Goal: Navigation & Orientation: Find specific page/section

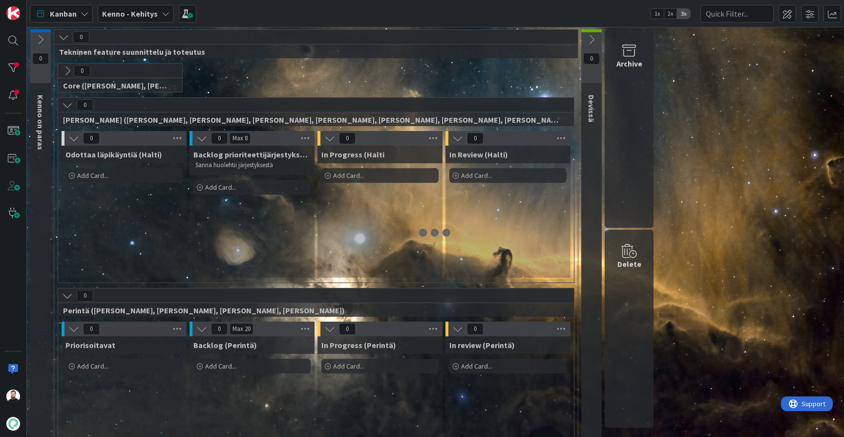
click at [165, 12] on icon at bounding box center [166, 14] width 8 height 8
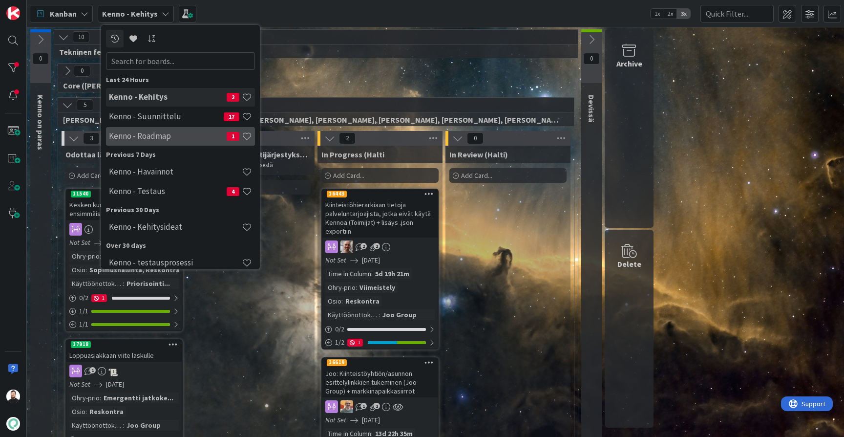
click at [196, 129] on div "Kenno - Roadmap 1" at bounding box center [180, 136] width 149 height 19
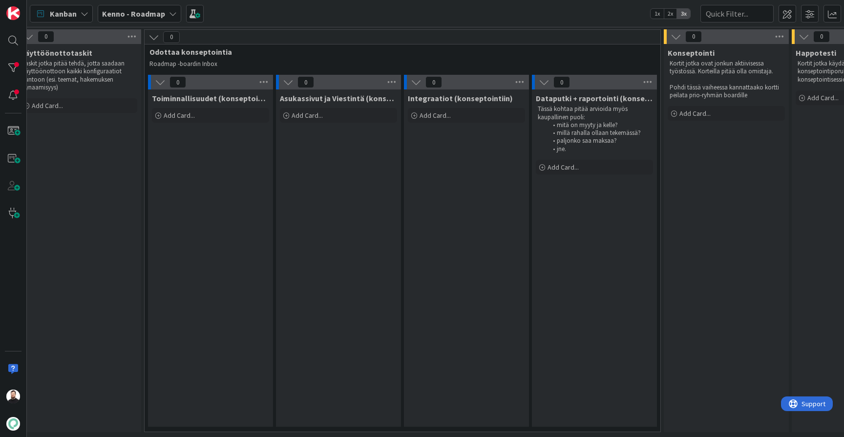
scroll to position [0, 271]
click at [13, 64] on div at bounding box center [13, 68] width 20 height 20
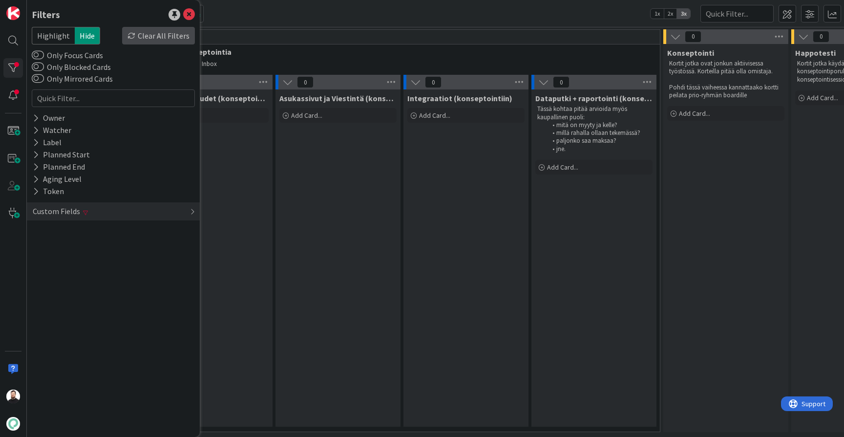
click at [153, 33] on div "Clear All Filters" at bounding box center [158, 36] width 73 height 18
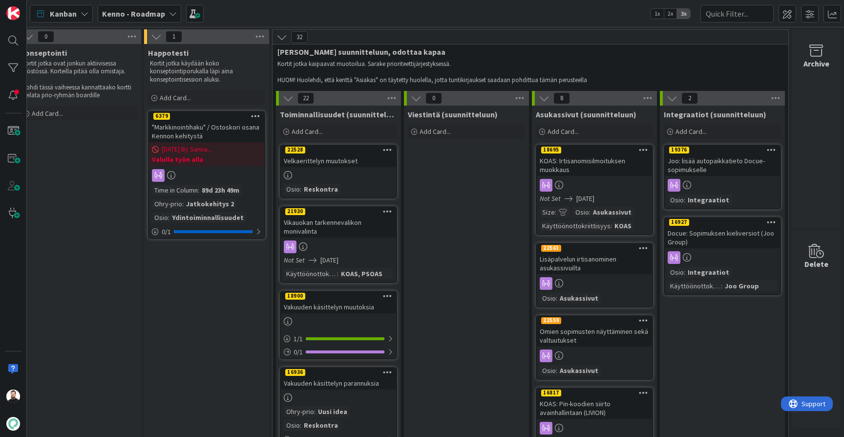
scroll to position [18, 918]
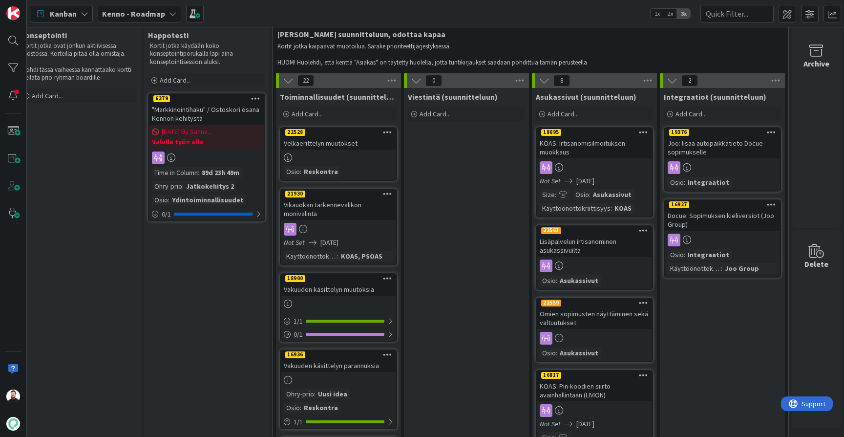
click at [338, 209] on div "Vikauokan tarkennevalikon monivalinta" at bounding box center [338, 208] width 115 height 21
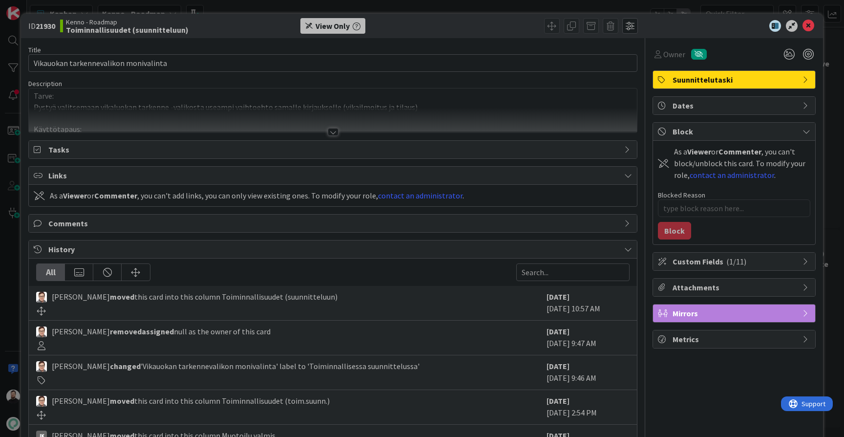
click at [335, 131] on div at bounding box center [333, 132] width 11 height 8
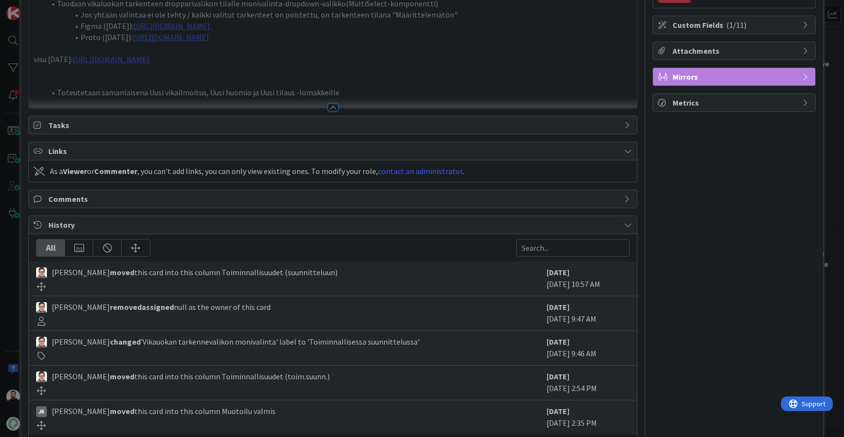
scroll to position [229, 0]
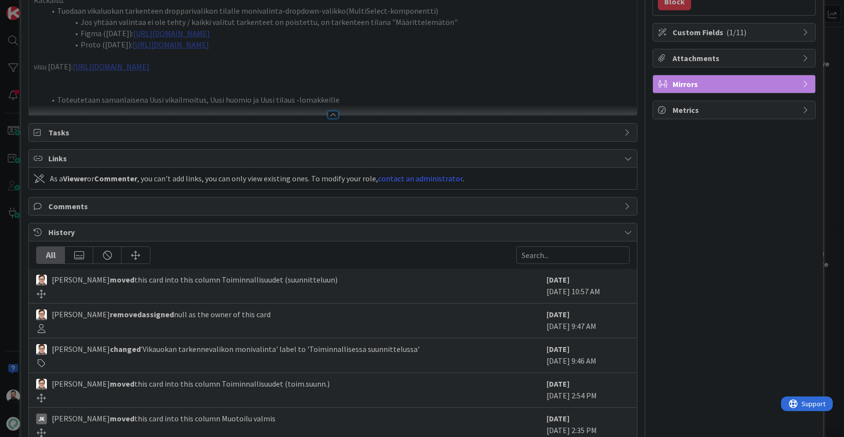
click at [7, 200] on div "ID 21930 Kenno - Roadmap Toiminnallisuudet (suunnitteluun) View Only Title 37 /…" at bounding box center [422, 218] width 844 height 437
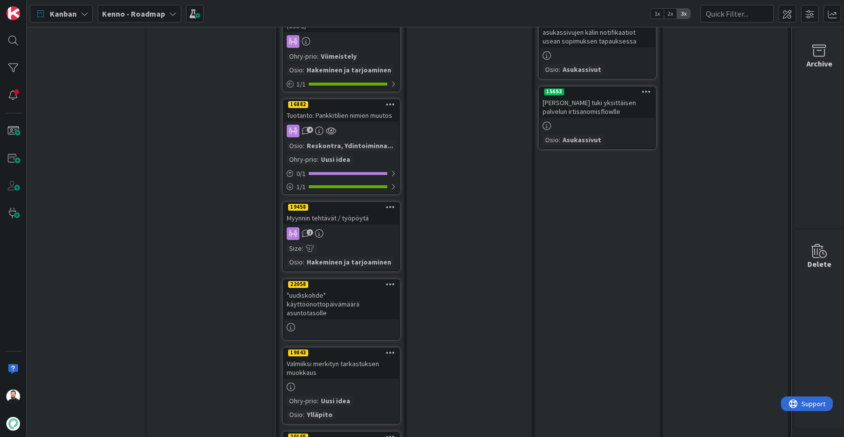
scroll to position [663, 915]
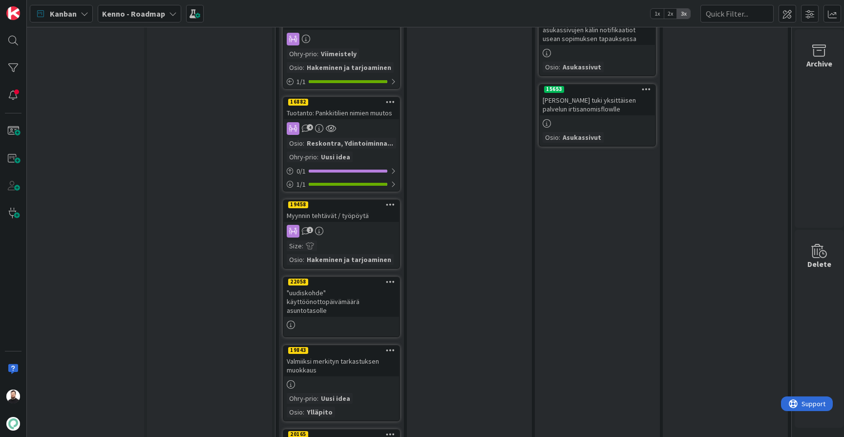
click at [318, 214] on div "Myynnin tehtävät / työpöytä" at bounding box center [341, 215] width 115 height 13
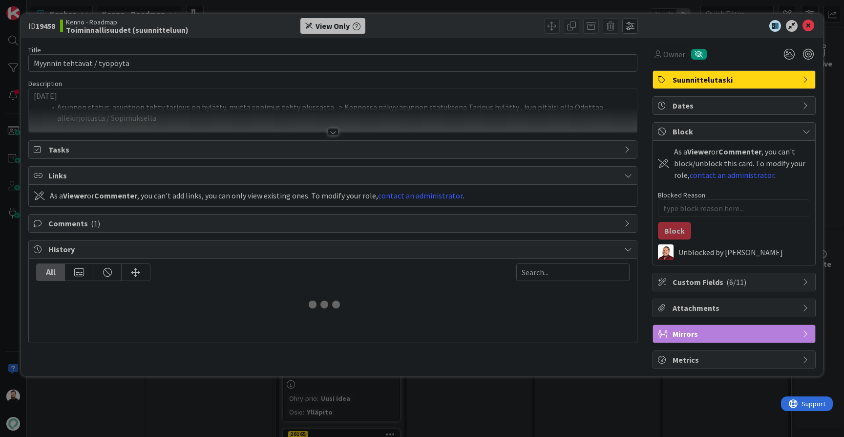
click at [331, 127] on div at bounding box center [333, 119] width 608 height 25
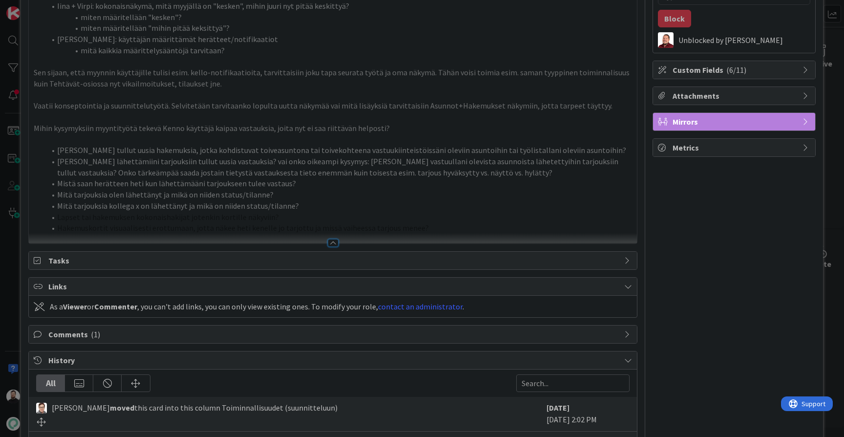
scroll to position [212, 0]
click at [2, 300] on div "ID 19458 Kenno - Roadmap Toiminnallisuudet (suunnitteluun) View Only Title 28 /…" at bounding box center [422, 218] width 844 height 437
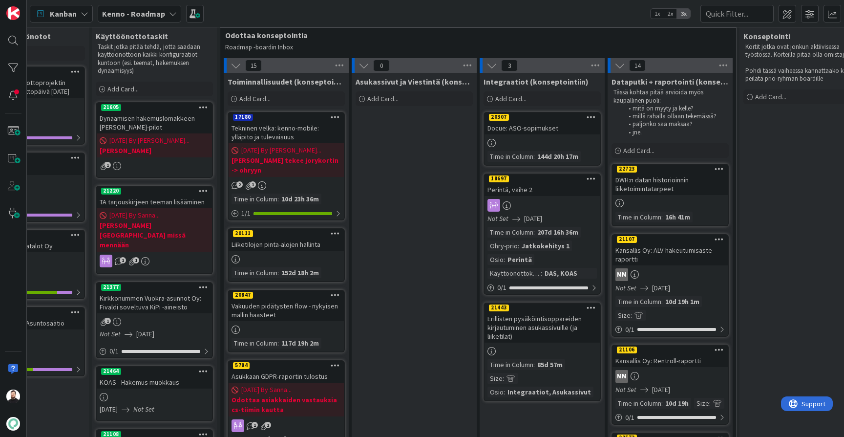
scroll to position [17, 193]
click at [129, 19] on span "Kenno - Roadmap" at bounding box center [133, 14] width 63 height 12
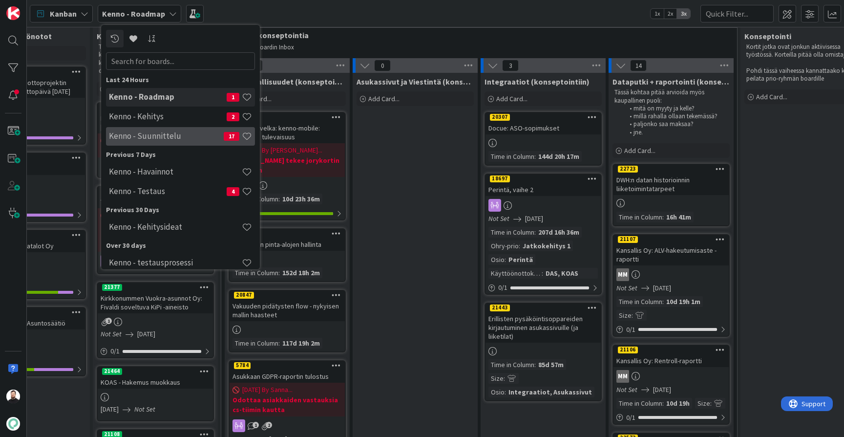
click at [140, 138] on h4 "Kenno - Suunnittelu" at bounding box center [166, 136] width 115 height 10
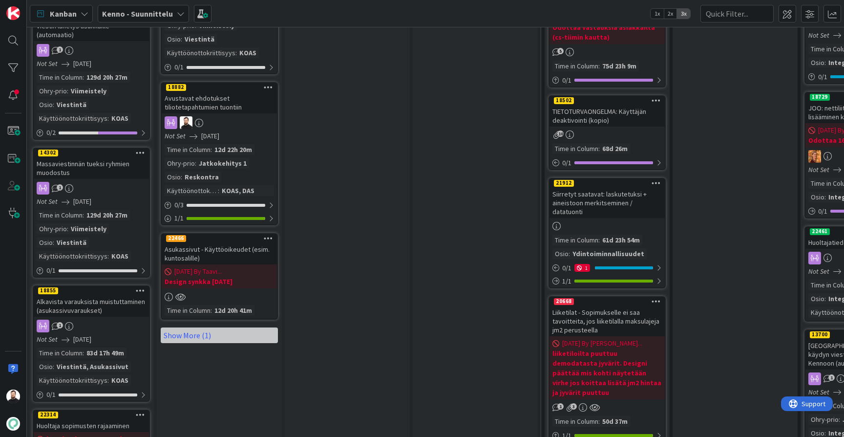
scroll to position [973, 1]
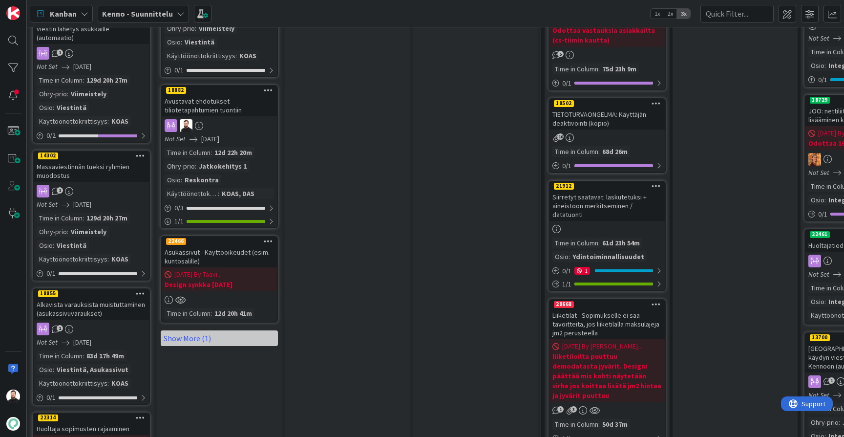
click at [222, 95] on div "Avustavat ehdotukset tiliotetapahtumien tuontiin" at bounding box center [219, 105] width 115 height 21
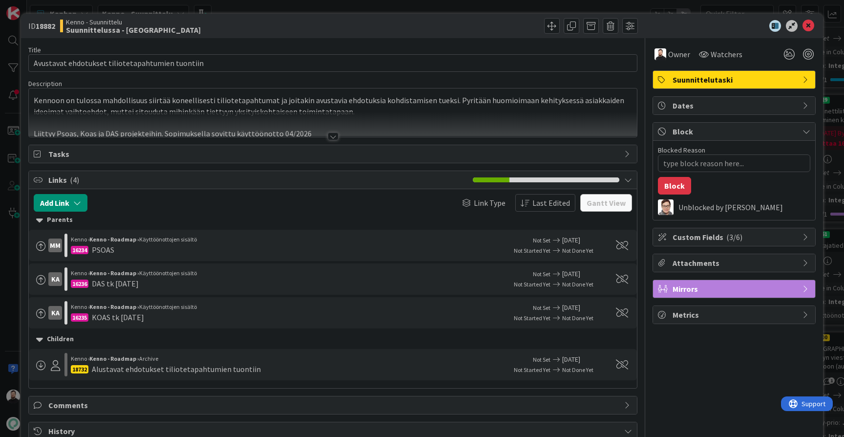
click at [331, 135] on div at bounding box center [333, 136] width 11 height 8
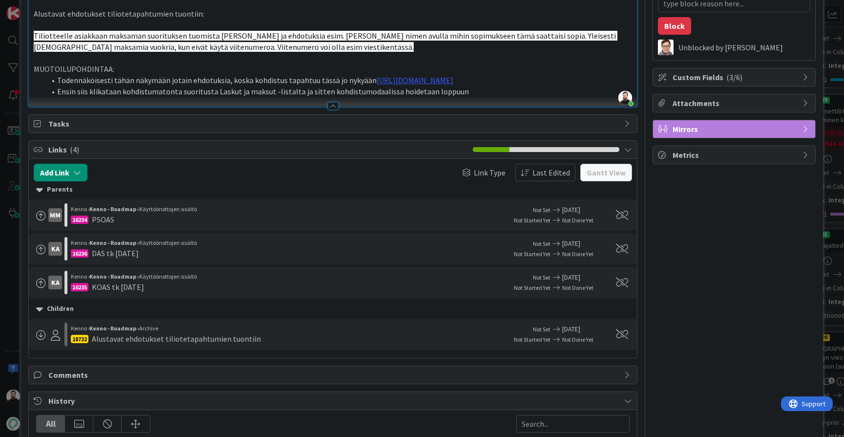
scroll to position [160, 0]
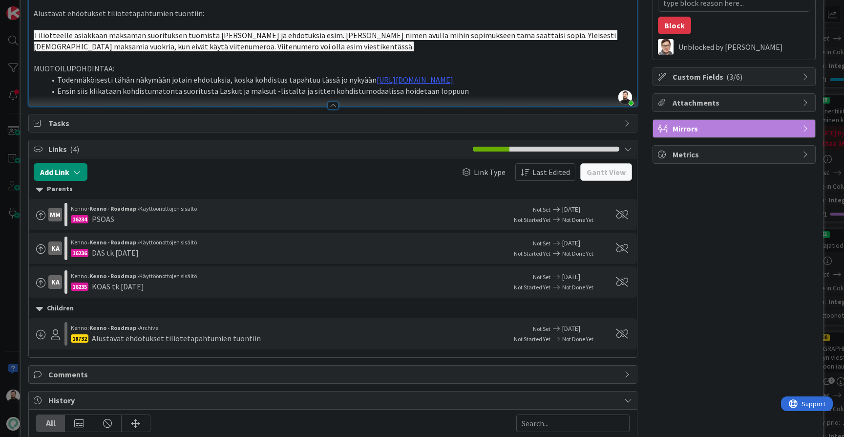
type textarea "x"
